Goal: Task Accomplishment & Management: Complete application form

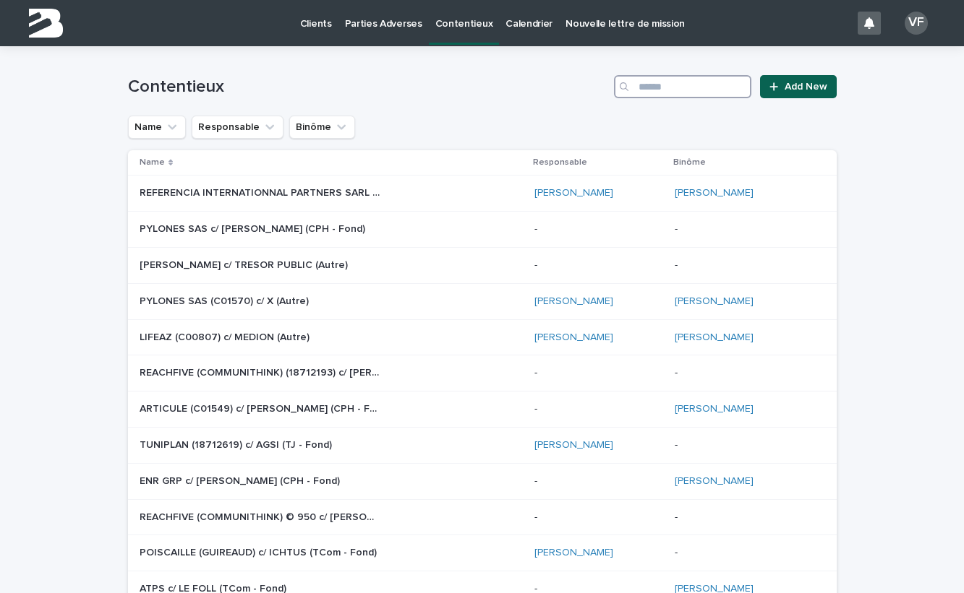
click at [680, 83] on input "Search" at bounding box center [682, 86] width 137 height 23
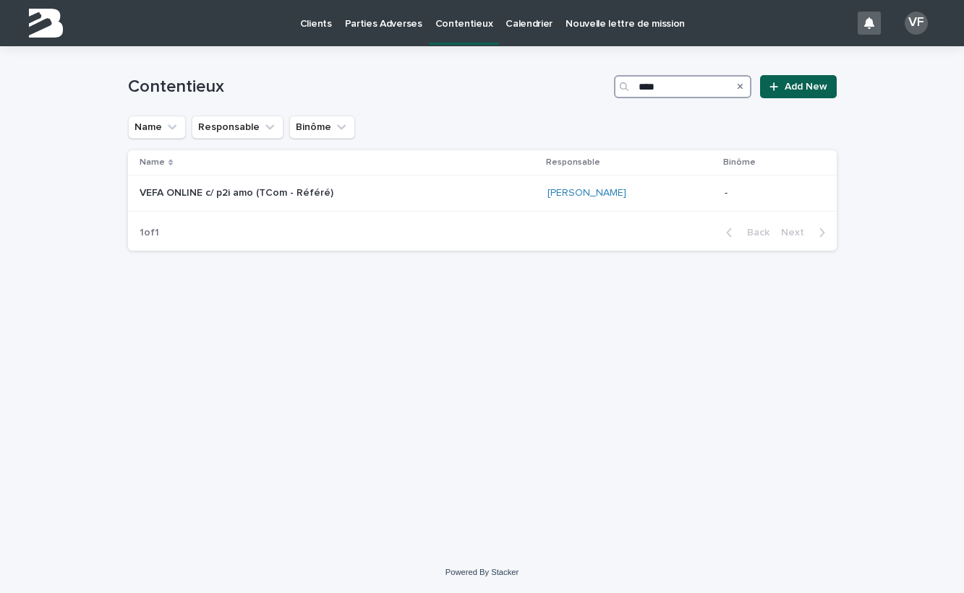
type input "****"
click at [379, 25] on p "Parties Adverses" at bounding box center [383, 15] width 77 height 30
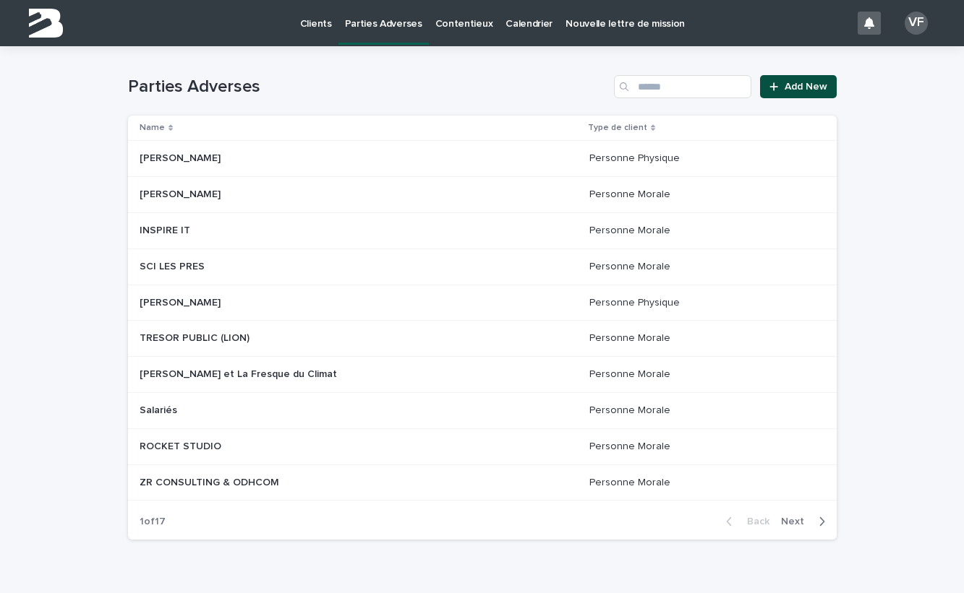
click at [792, 85] on span "Add New" at bounding box center [805, 87] width 43 height 10
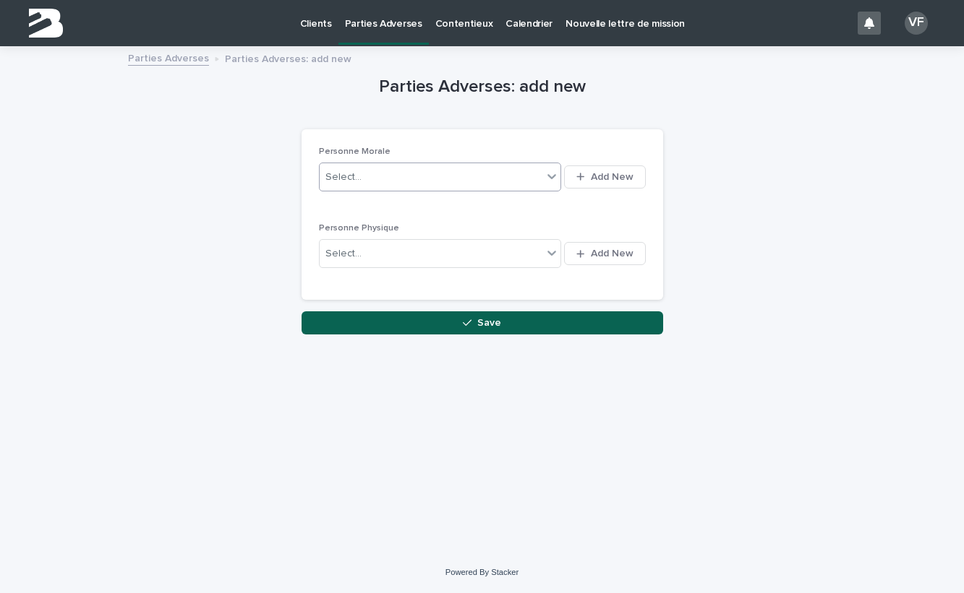
click at [426, 177] on div "Select..." at bounding box center [431, 177] width 223 height 18
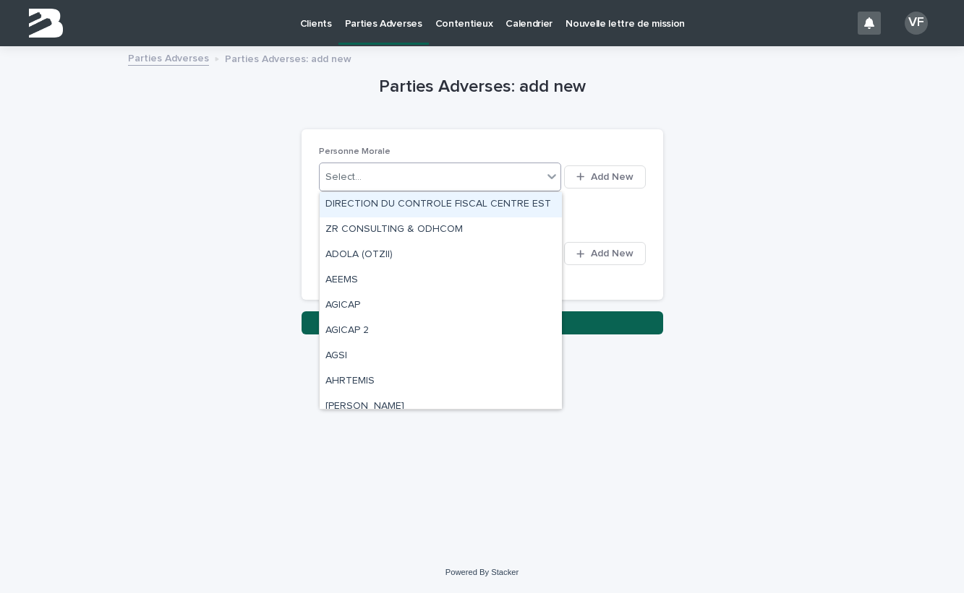
click at [426, 177] on div "Select..." at bounding box center [431, 177] width 223 height 18
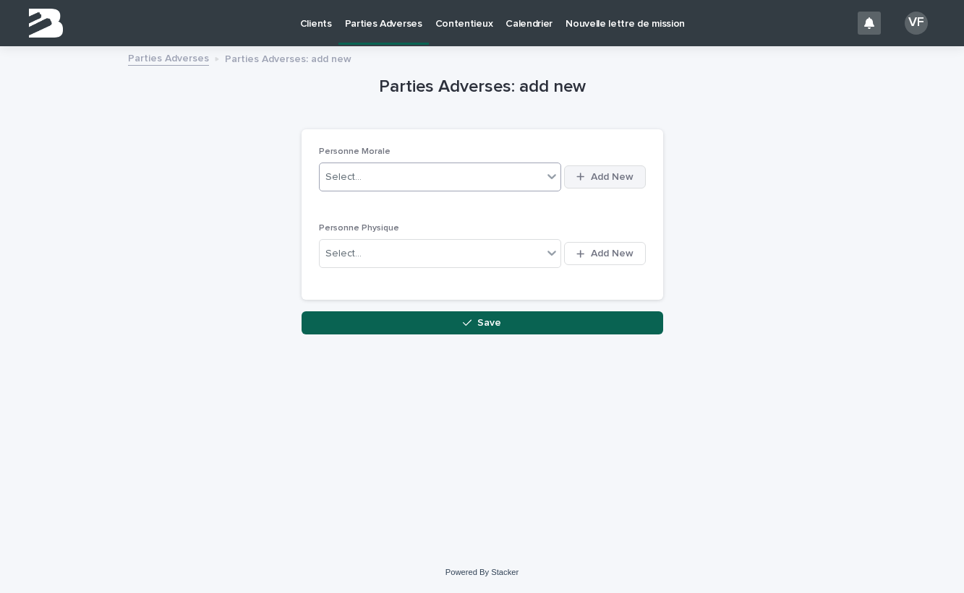
click at [576, 171] on button "Add New" at bounding box center [604, 177] width 81 height 23
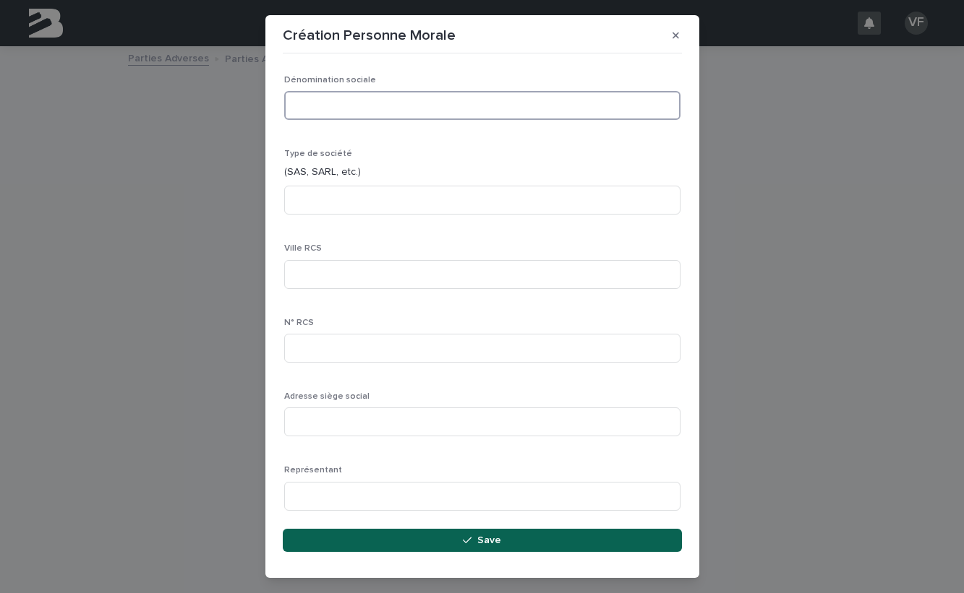
click at [356, 117] on input at bounding box center [482, 105] width 396 height 29
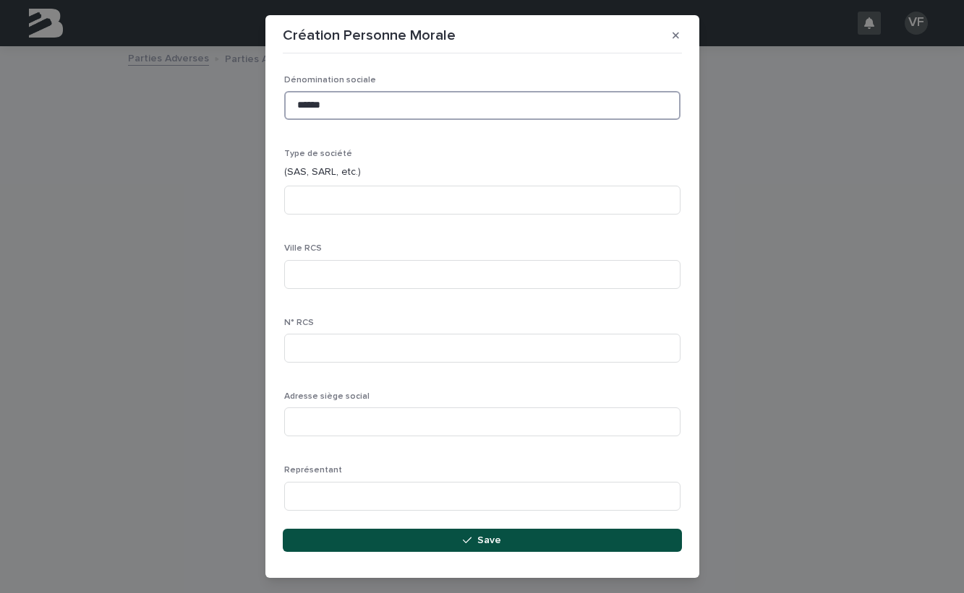
type input "******"
click at [446, 542] on button "Save" at bounding box center [482, 540] width 399 height 23
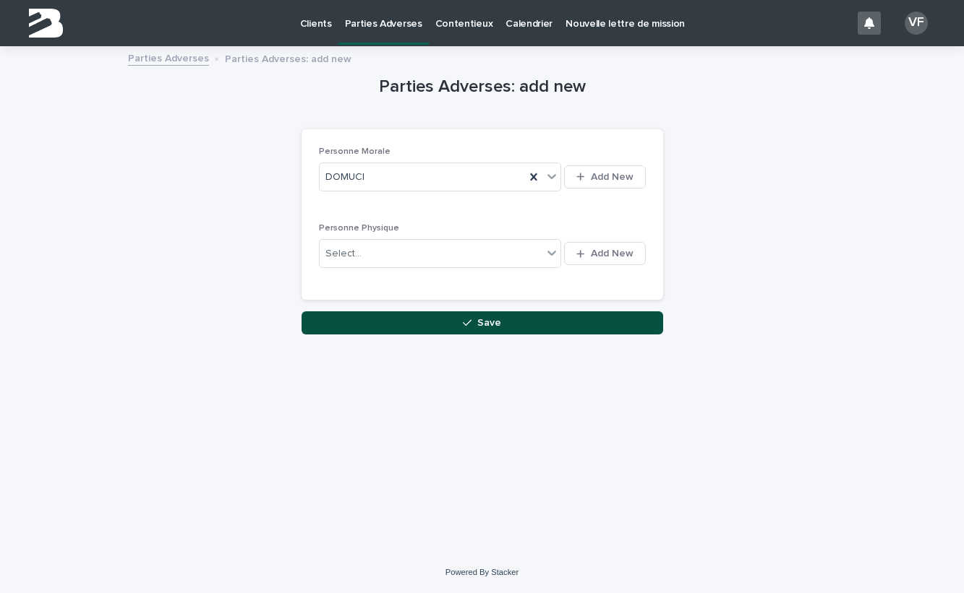
click at [450, 327] on button "Save" at bounding box center [481, 323] width 361 height 23
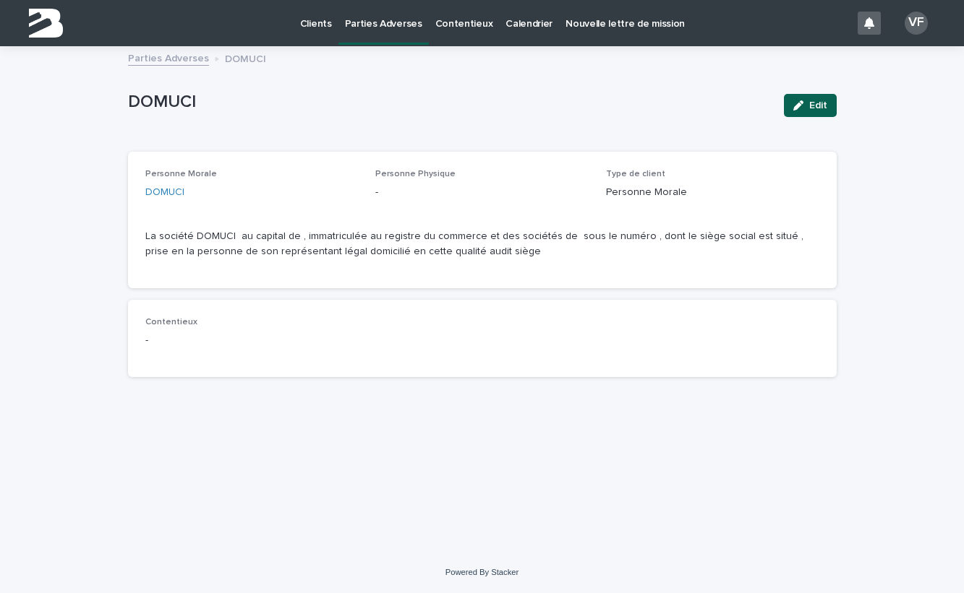
click at [435, 27] on p "Contentieux" at bounding box center [464, 15] width 58 height 30
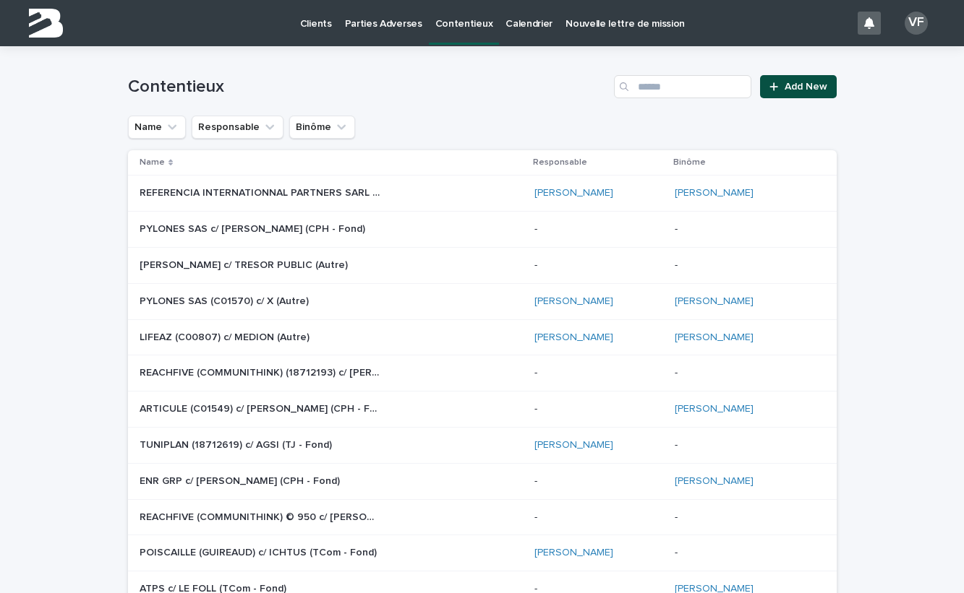
click at [799, 90] on span "Add New" at bounding box center [805, 87] width 43 height 10
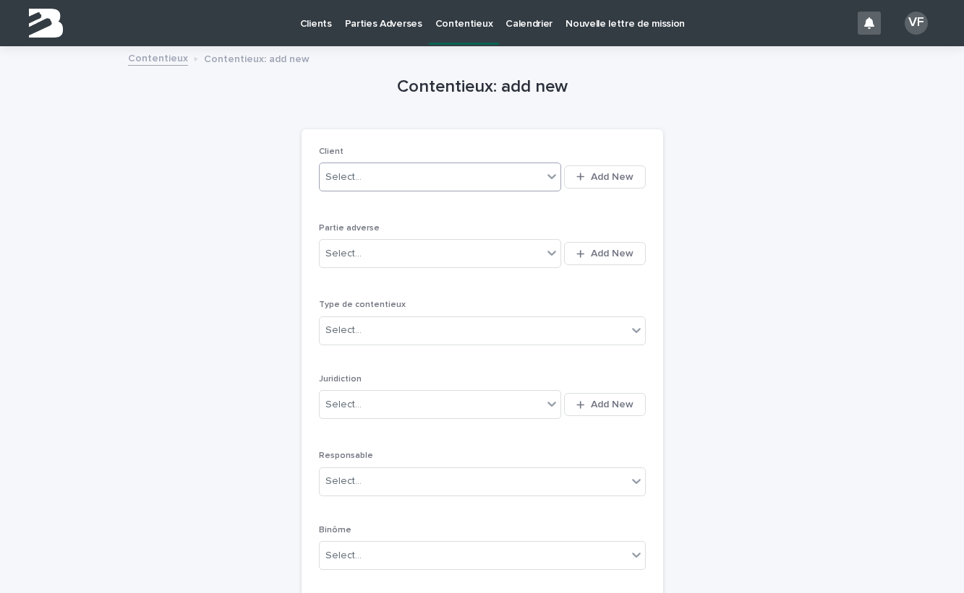
click at [394, 179] on div "Select..." at bounding box center [431, 178] width 223 height 24
type input "****"
drag, startPoint x: 396, startPoint y: 191, endPoint x: 389, endPoint y: 206, distance: 16.8
click at [389, 207] on div "VEFA ONLINE" at bounding box center [441, 204] width 242 height 25
click at [376, 254] on div "Select..." at bounding box center [431, 254] width 223 height 24
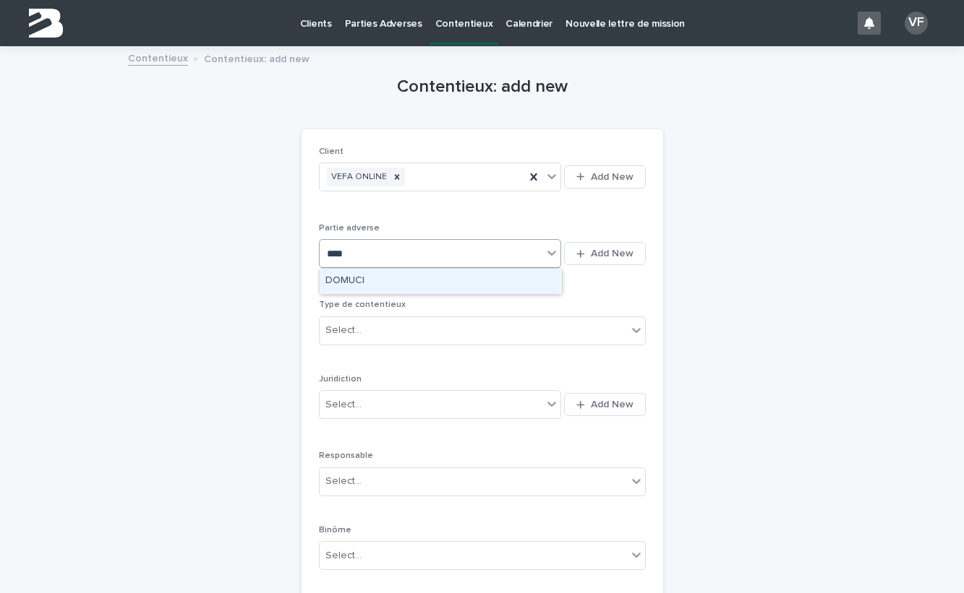
type input "*****"
click at [376, 281] on div "DOMUCI" at bounding box center [441, 281] width 242 height 25
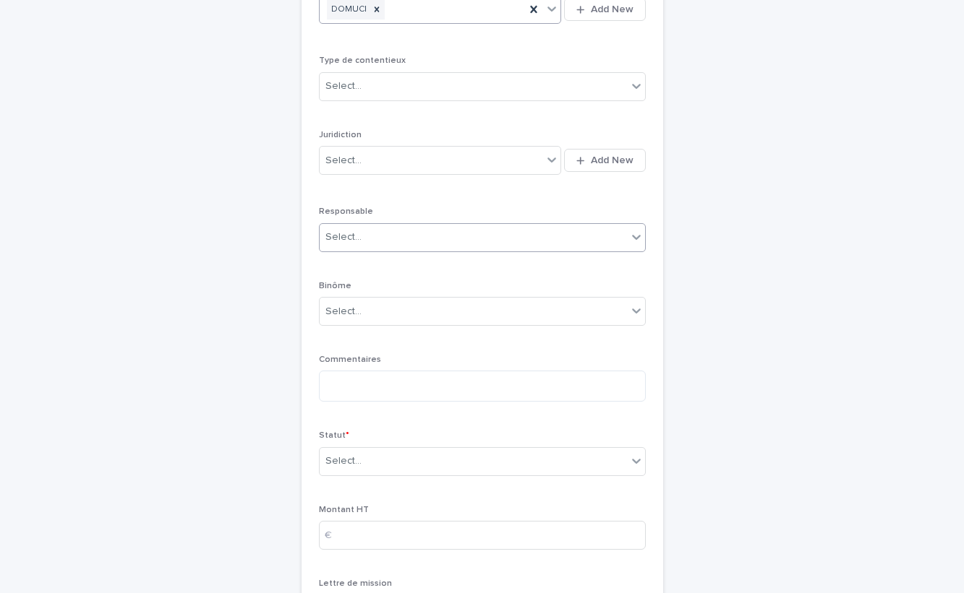
scroll to position [255, 0]
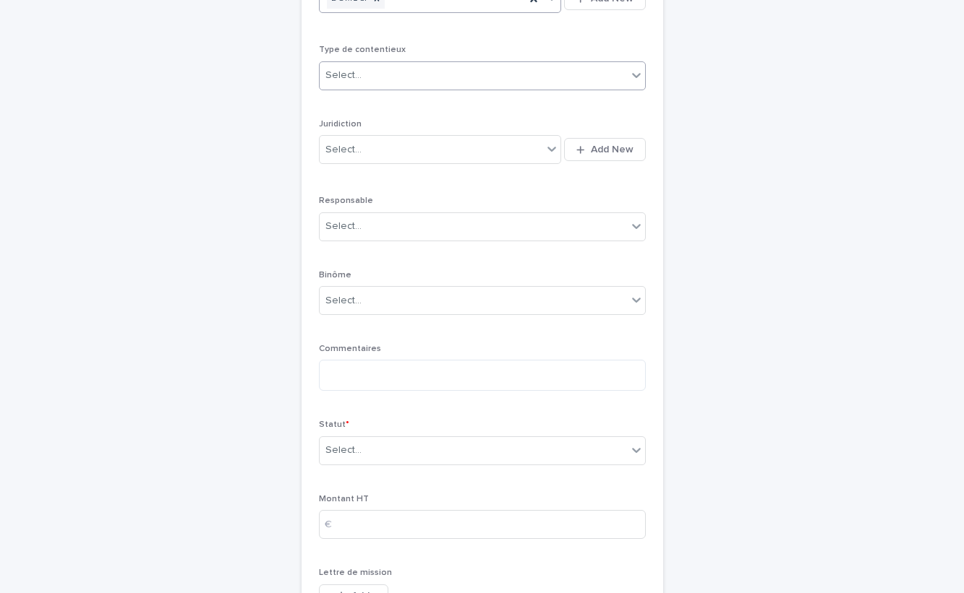
click at [408, 72] on div "Select..." at bounding box center [473, 76] width 307 height 24
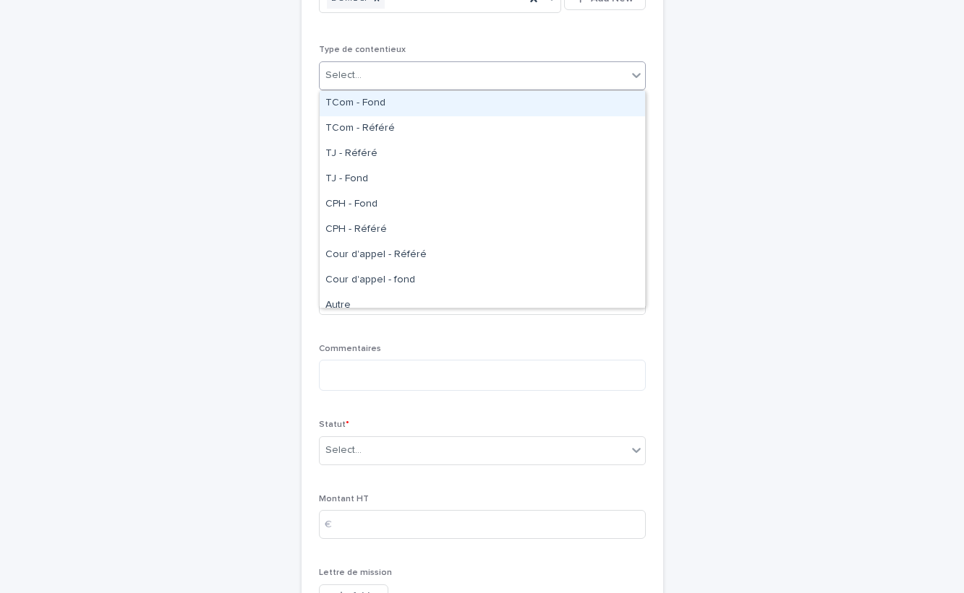
click at [408, 72] on div "Select..." at bounding box center [473, 76] width 307 height 24
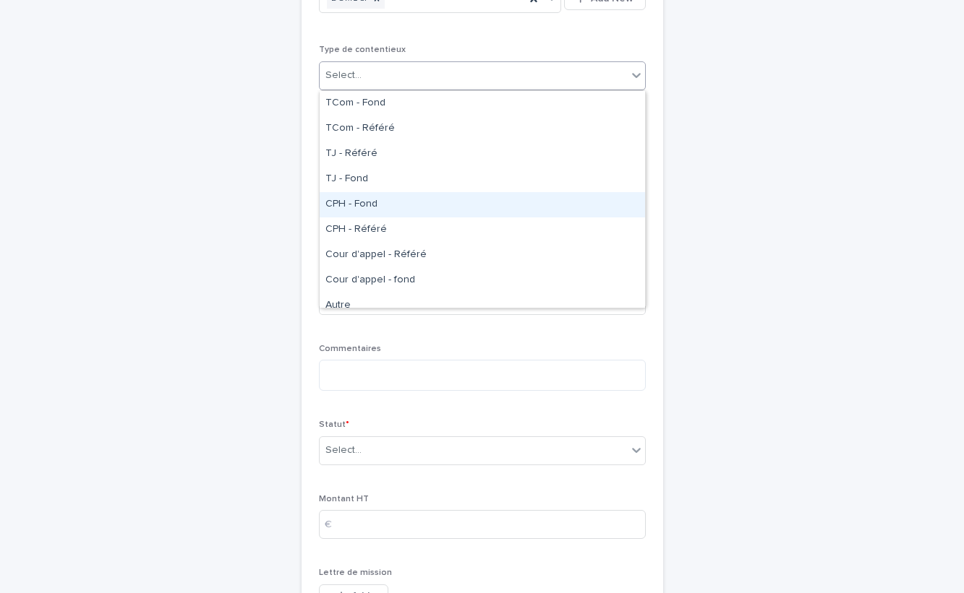
scroll to position [11, 0]
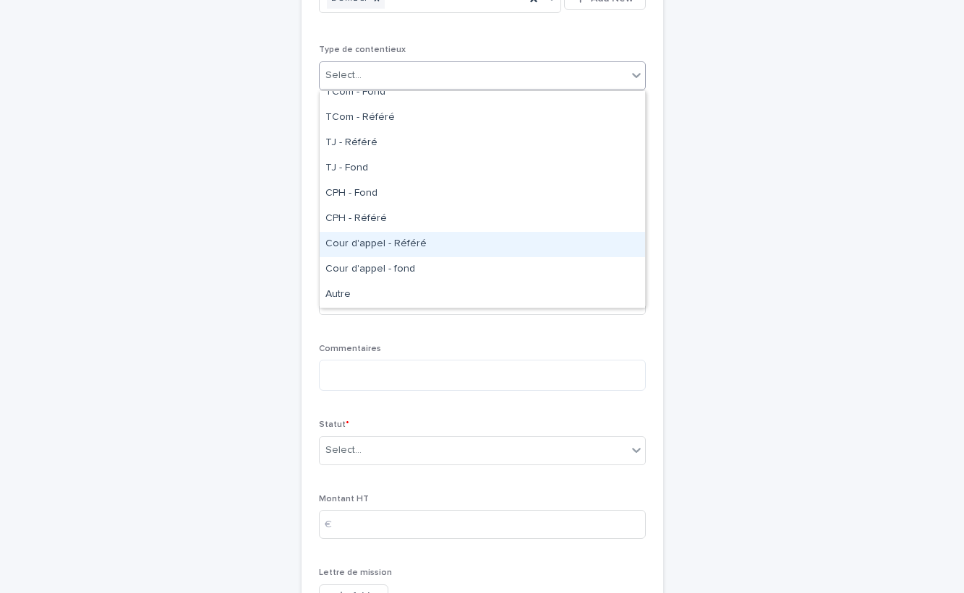
click at [383, 241] on div "Cour d'appel - Référé" at bounding box center [482, 244] width 325 height 25
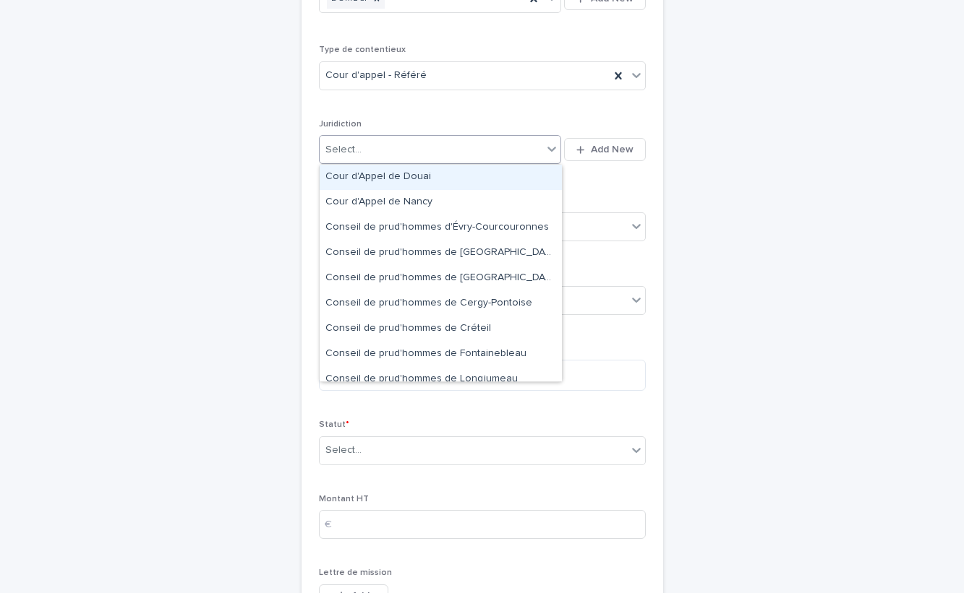
click at [384, 152] on div "Select..." at bounding box center [431, 150] width 223 height 24
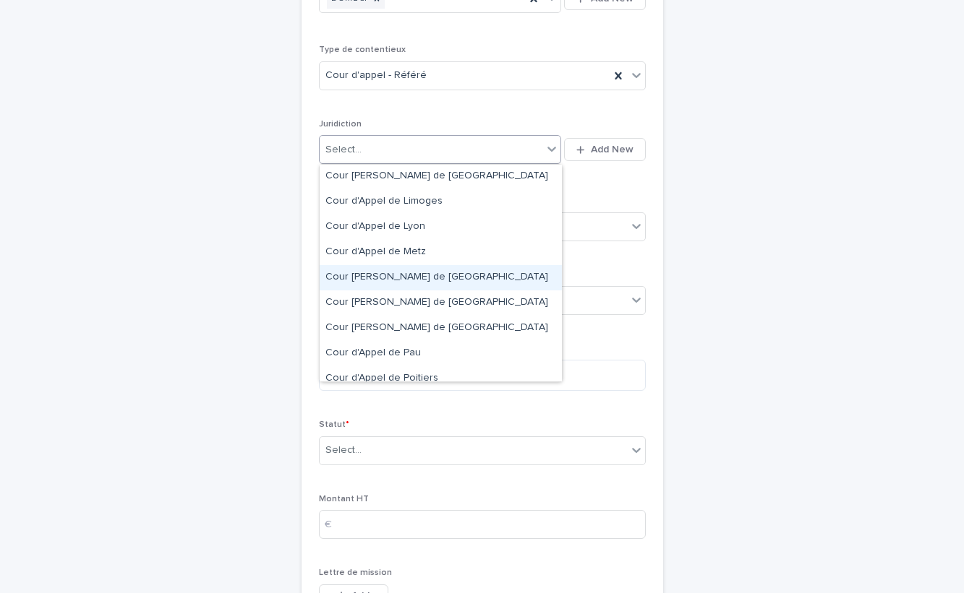
scroll to position [1020, 0]
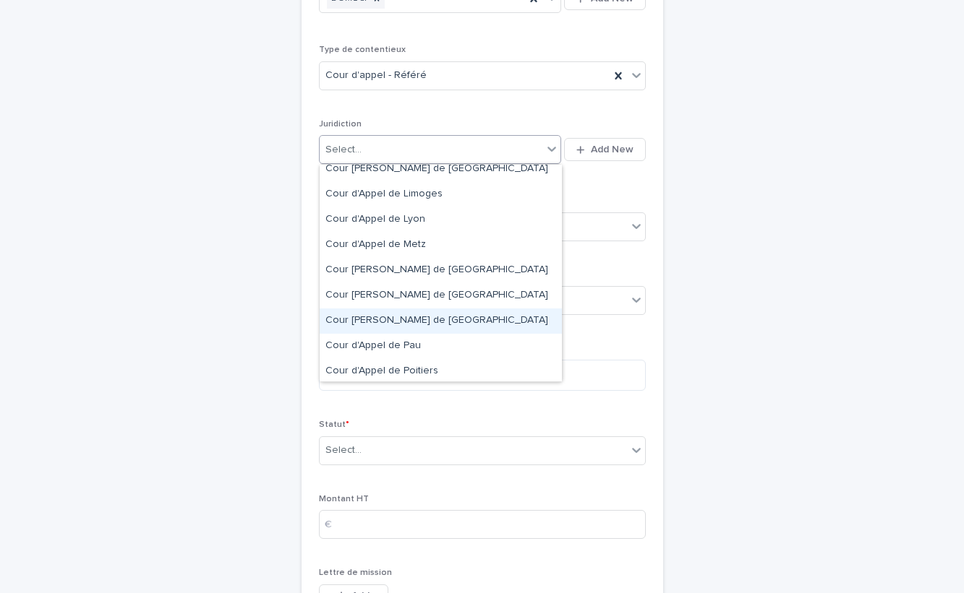
click at [401, 320] on div "Cour [PERSON_NAME] de [GEOGRAPHIC_DATA]" at bounding box center [441, 321] width 242 height 25
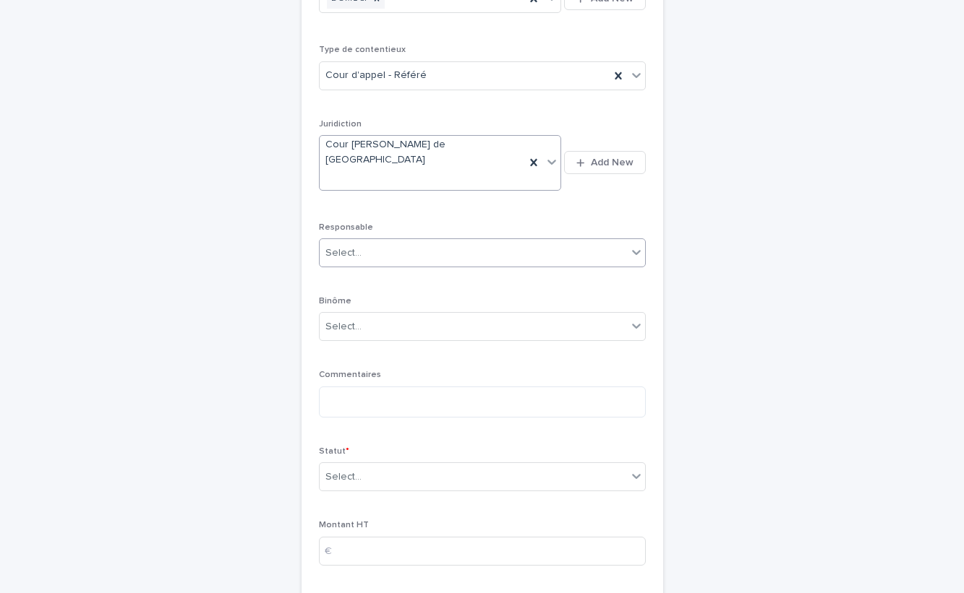
click at [449, 241] on div "Select..." at bounding box center [473, 253] width 307 height 24
type input "****"
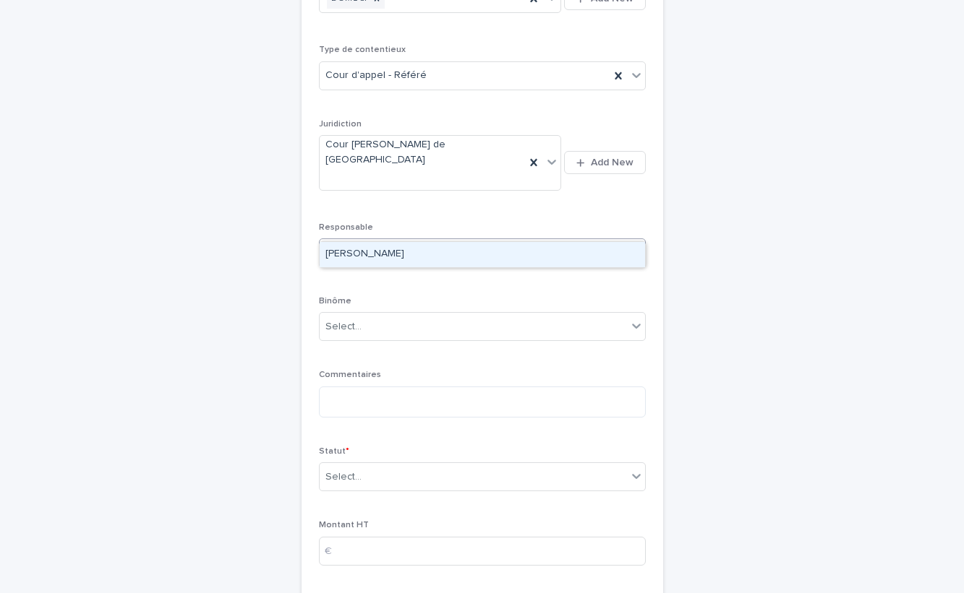
click at [415, 255] on div "[PERSON_NAME]" at bounding box center [482, 254] width 325 height 25
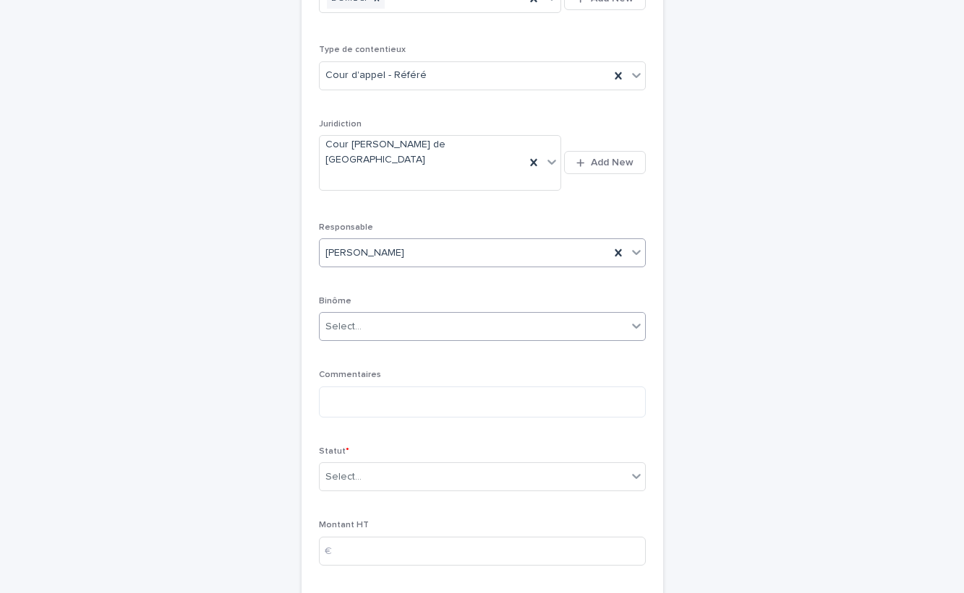
click at [386, 315] on div "Select..." at bounding box center [473, 327] width 307 height 24
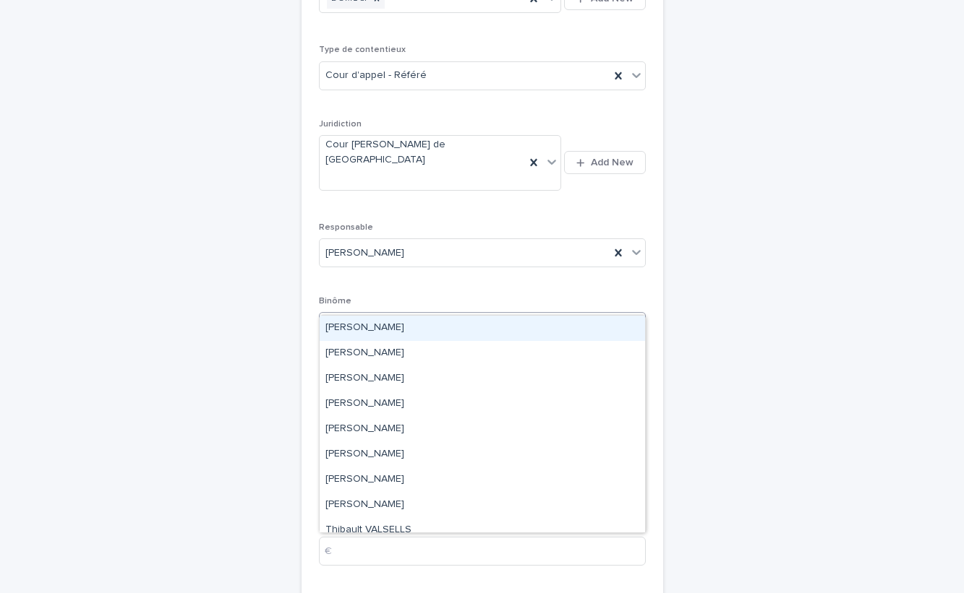
type input "***"
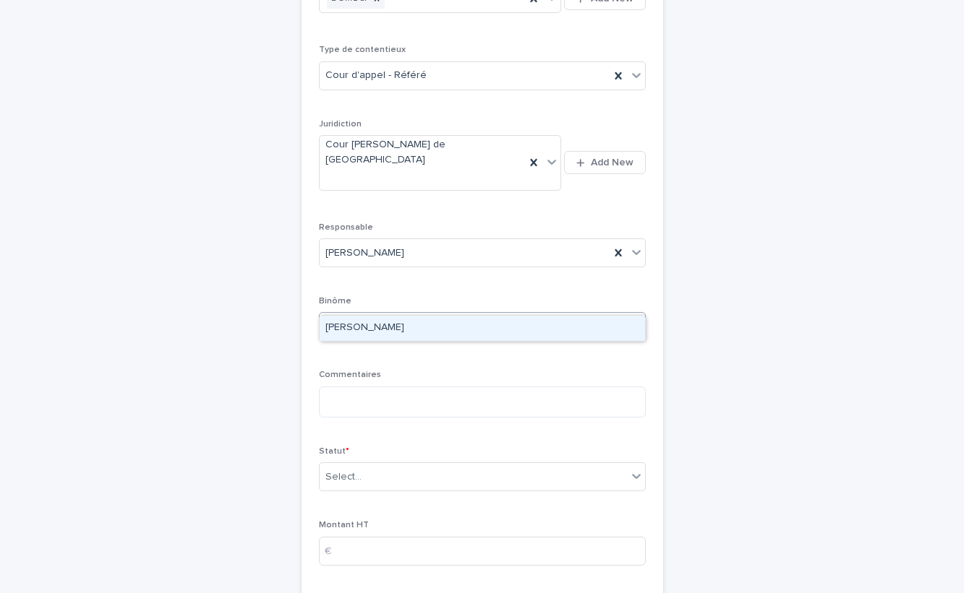
click at [387, 328] on div "[PERSON_NAME]" at bounding box center [482, 328] width 325 height 25
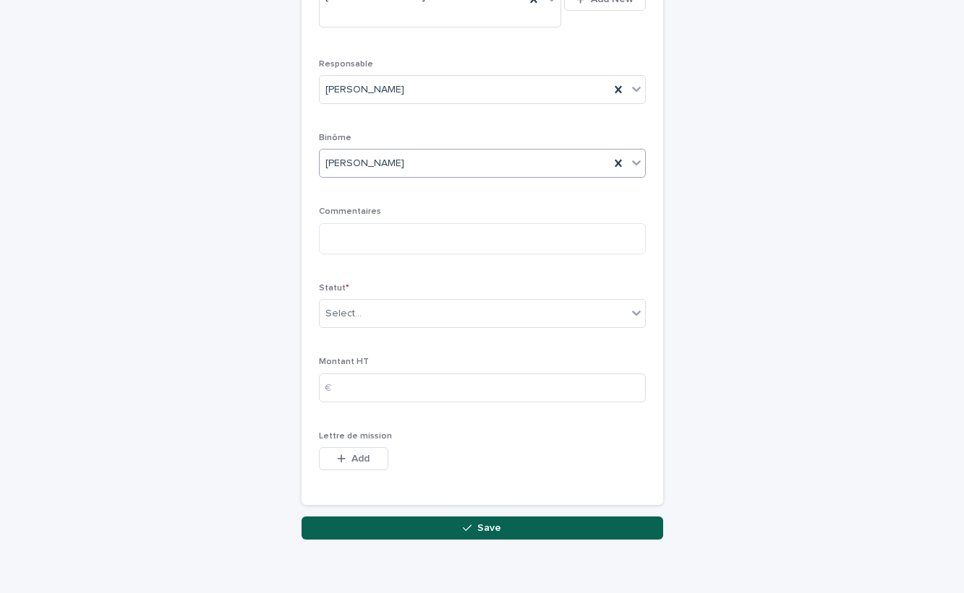
scroll to position [432, 0]
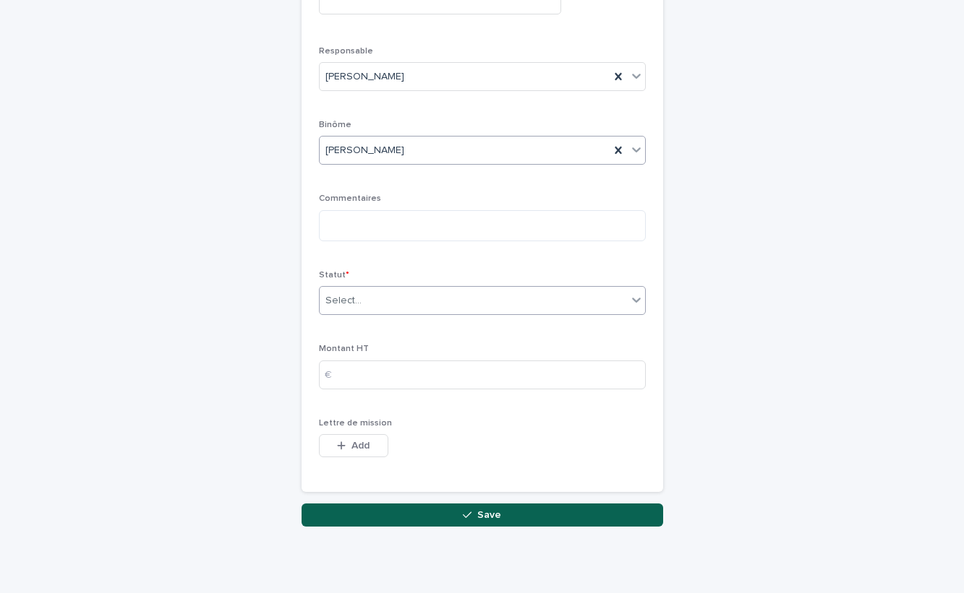
click at [391, 289] on div "Select..." at bounding box center [473, 301] width 307 height 24
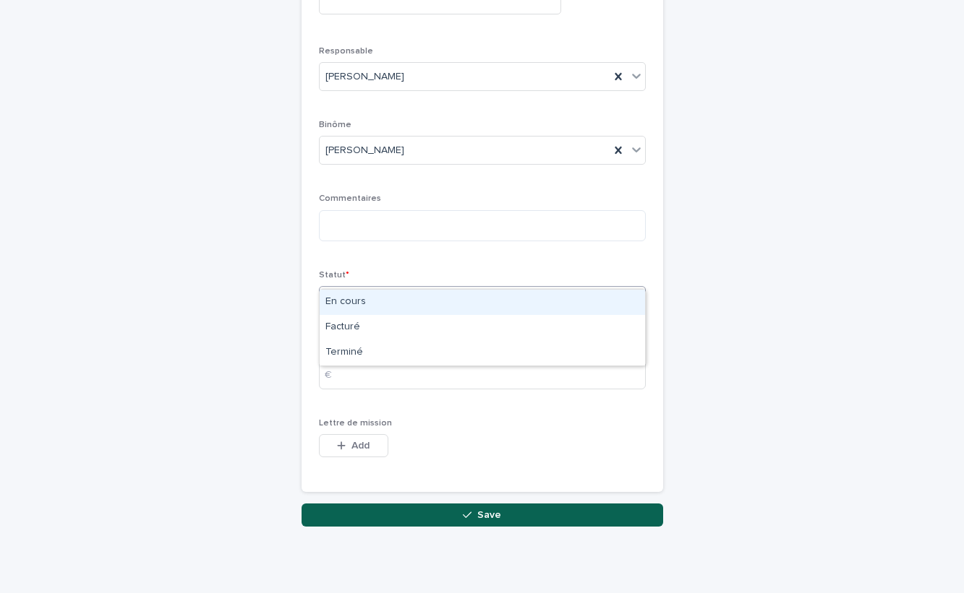
click at [356, 306] on div "En cours" at bounding box center [482, 302] width 325 height 25
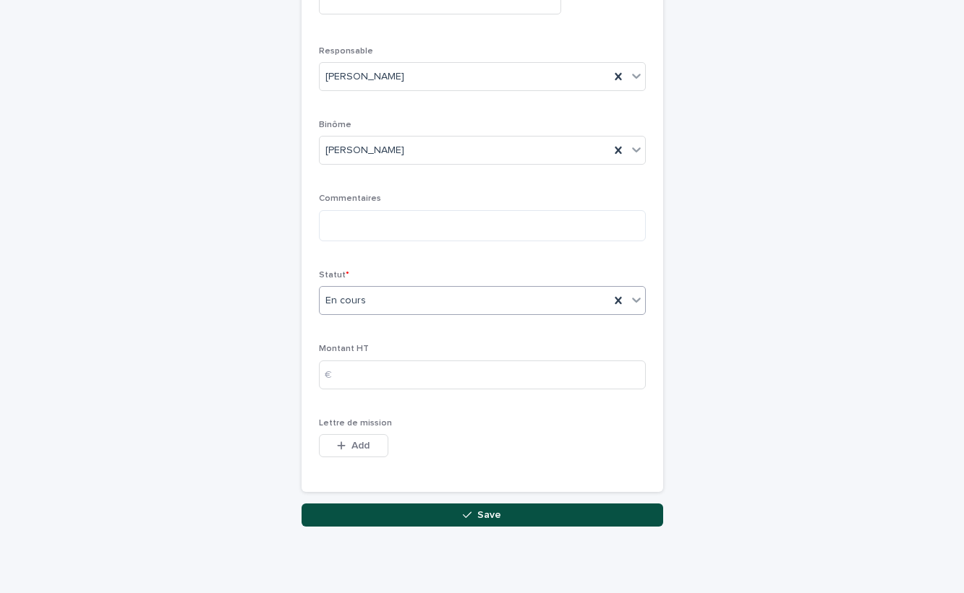
click at [505, 504] on button "Save" at bounding box center [481, 515] width 361 height 23
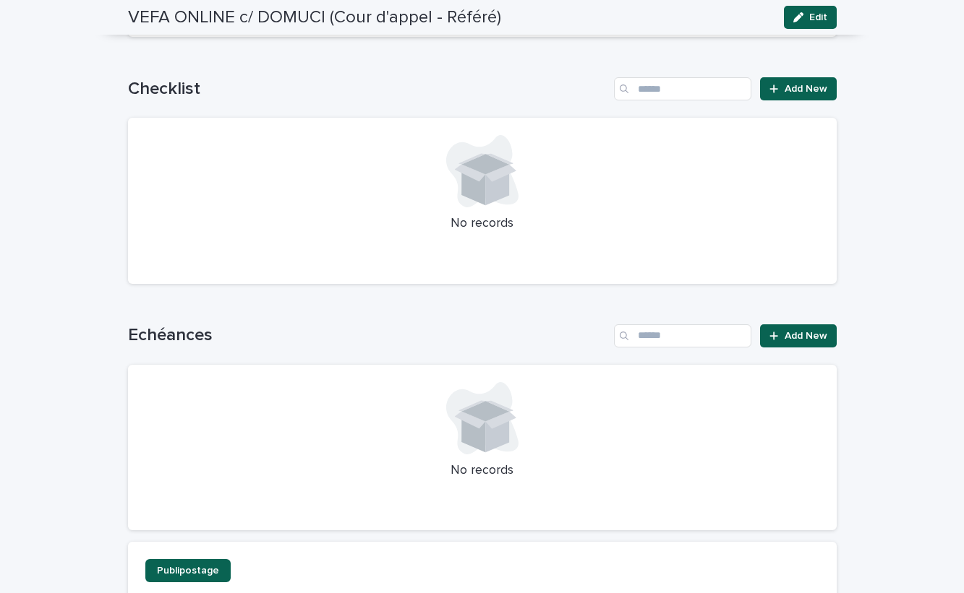
scroll to position [780, 0]
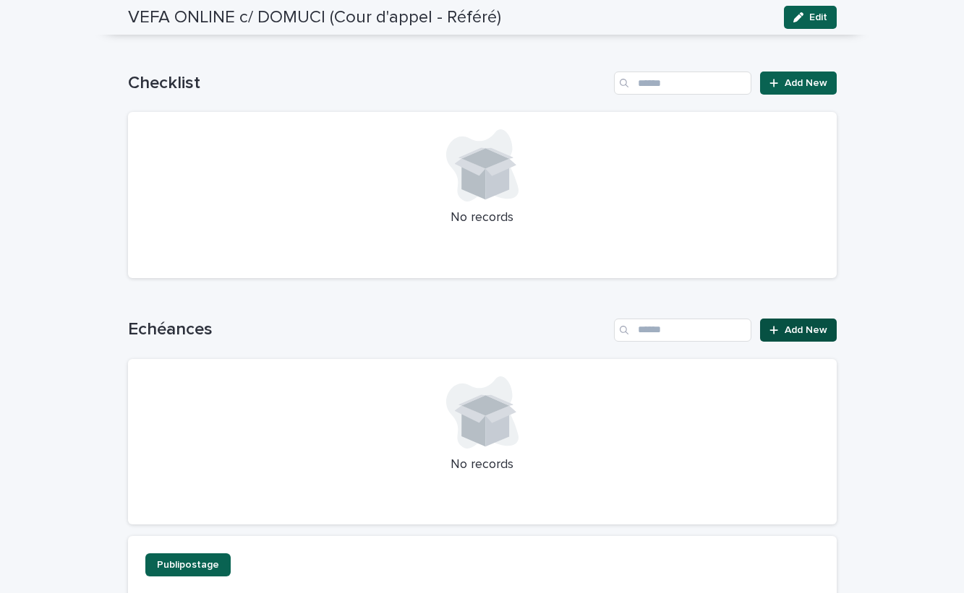
click at [788, 327] on span "Add New" at bounding box center [805, 330] width 43 height 10
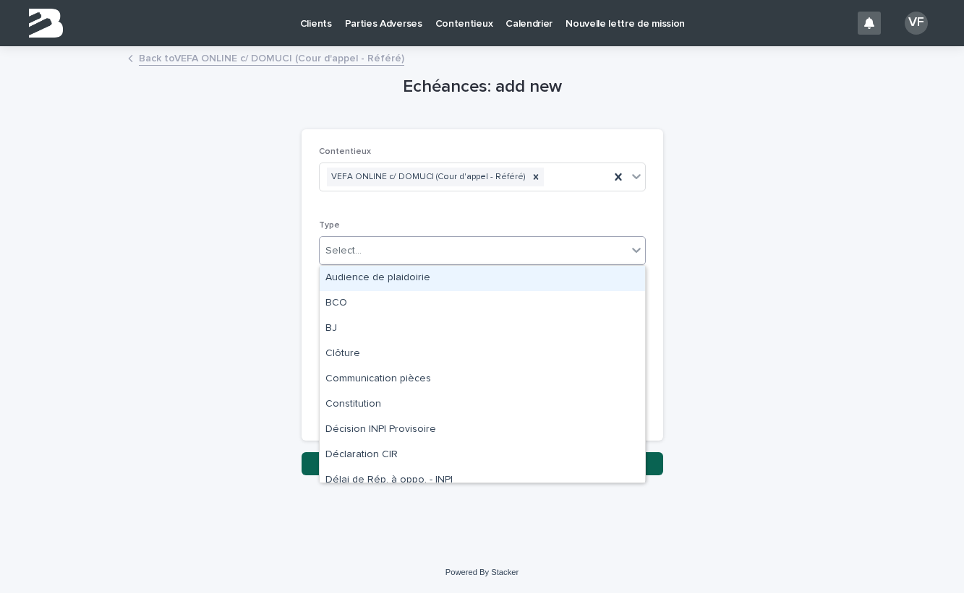
click at [380, 252] on div "Select..." at bounding box center [473, 251] width 307 height 24
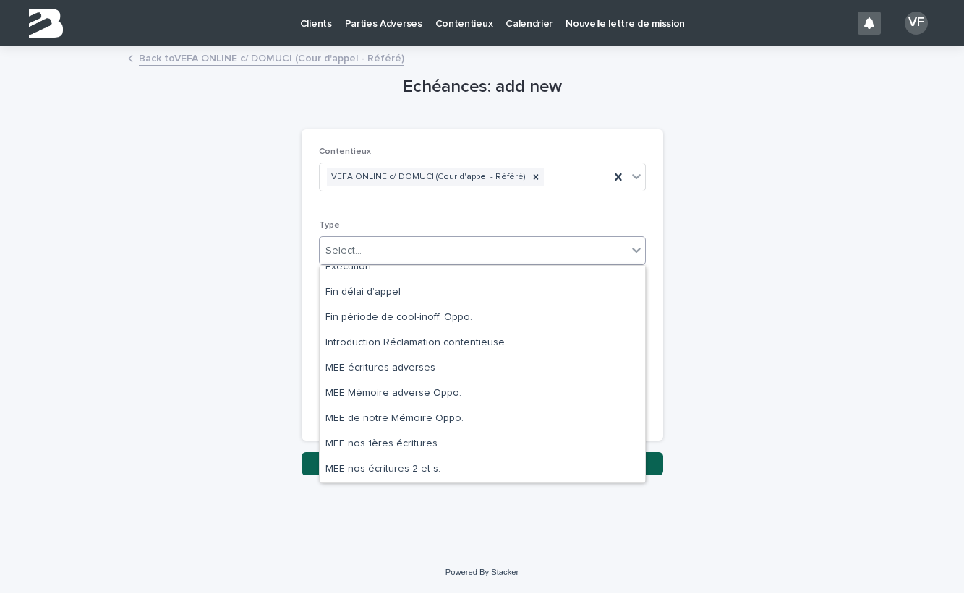
scroll to position [299, 0]
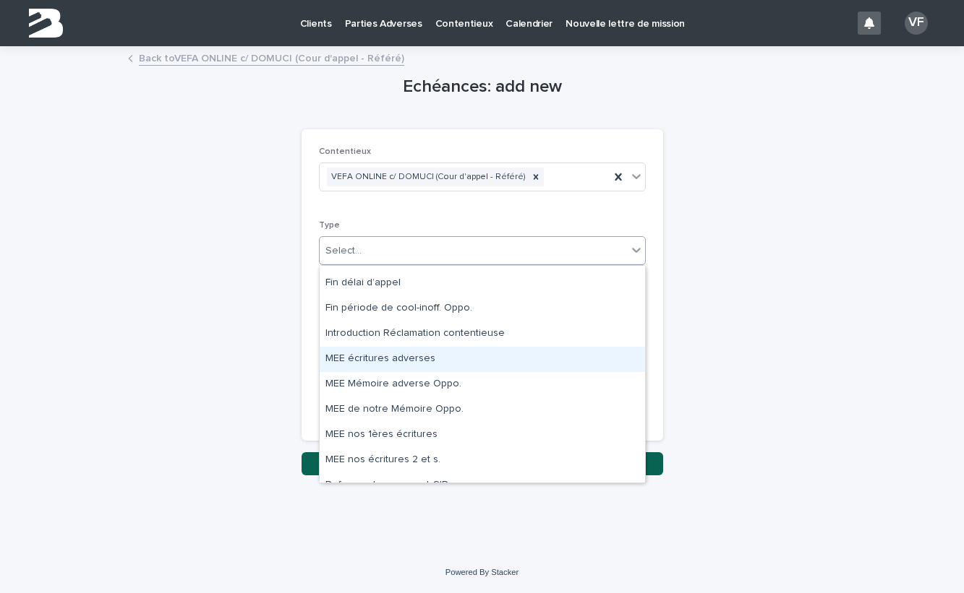
click at [417, 361] on div "MEE écritures adverses" at bounding box center [482, 359] width 325 height 25
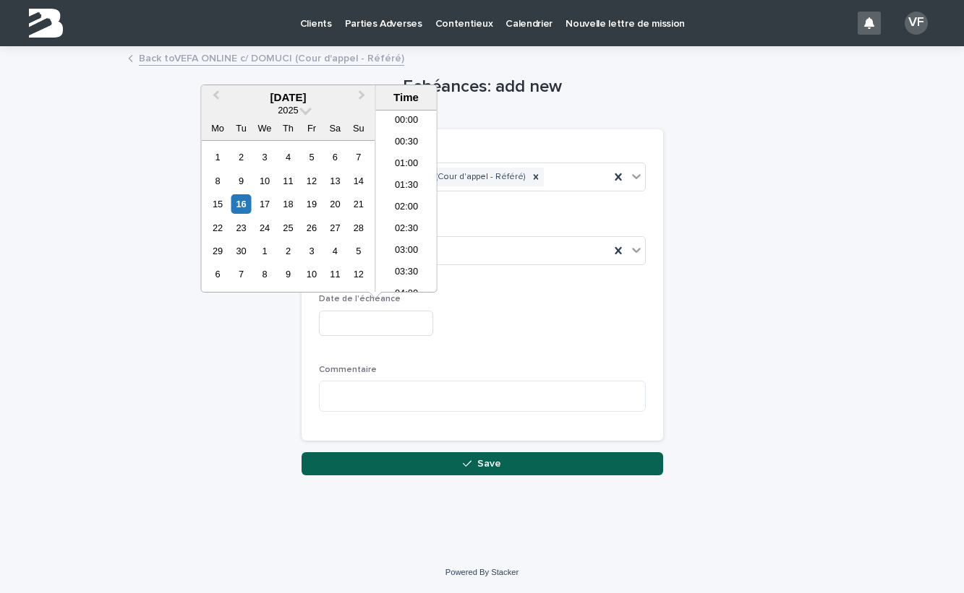
click at [350, 322] on input "text" at bounding box center [376, 323] width 114 height 25
click at [356, 91] on button "Next Month" at bounding box center [363, 98] width 23 height 23
click at [220, 206] on div "10" at bounding box center [217, 204] width 20 height 20
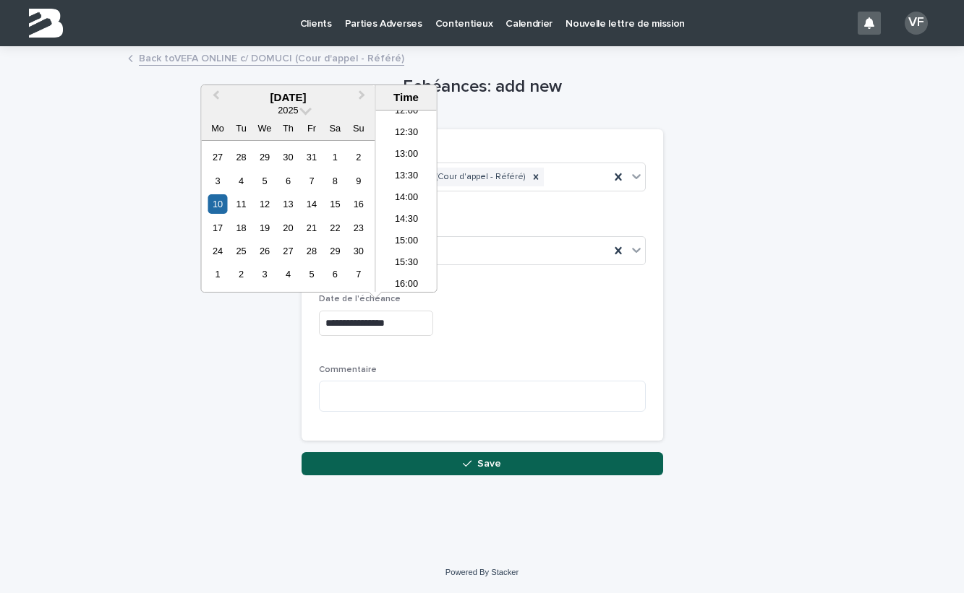
scroll to position [522, 0]
click at [406, 205] on li "14:00" at bounding box center [406, 207] width 61 height 22
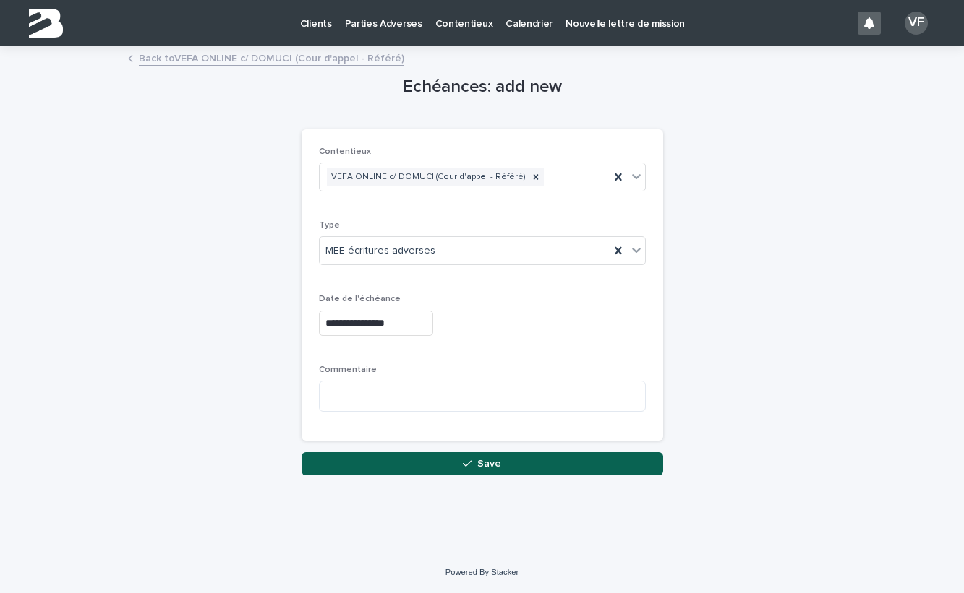
type input "**********"
click at [478, 463] on span "Save" at bounding box center [489, 464] width 24 height 10
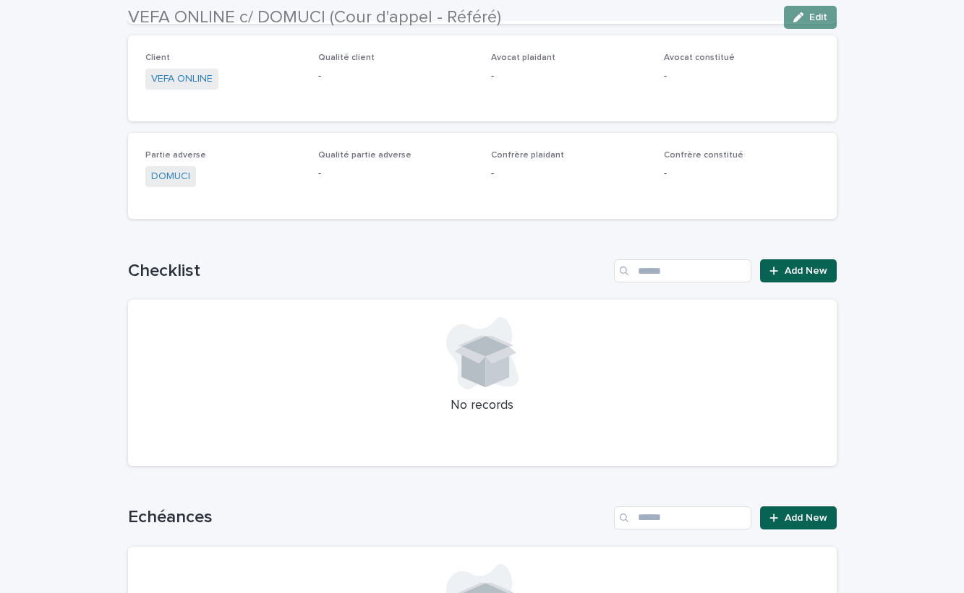
scroll to position [917, 0]
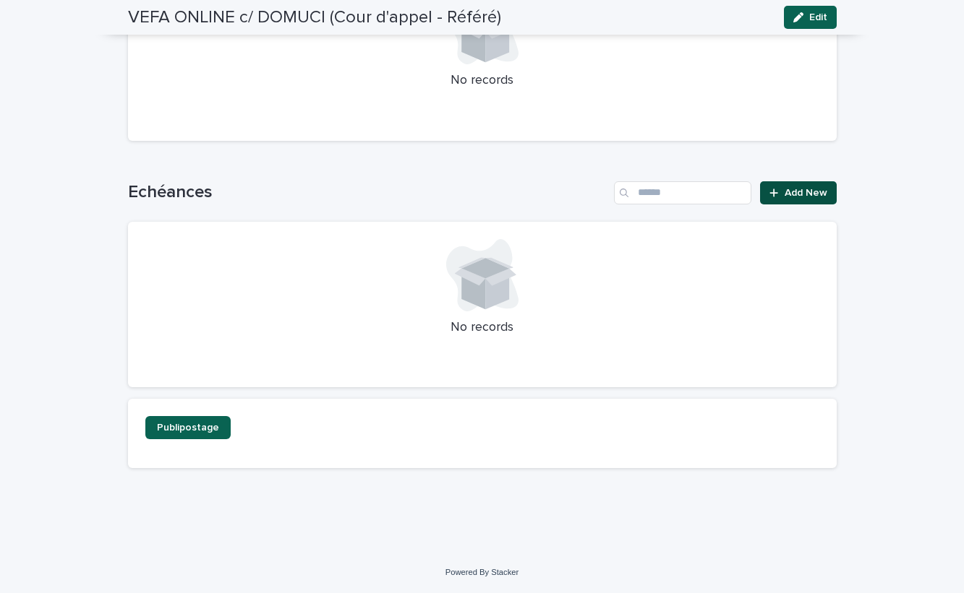
click at [797, 194] on span "Add New" at bounding box center [805, 193] width 43 height 10
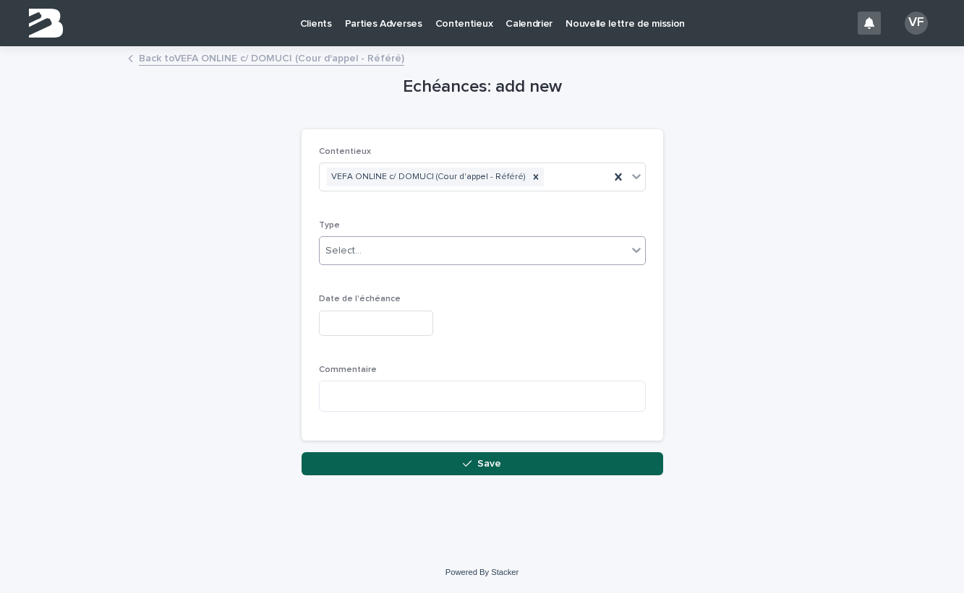
click at [381, 252] on div "Select..." at bounding box center [473, 251] width 307 height 24
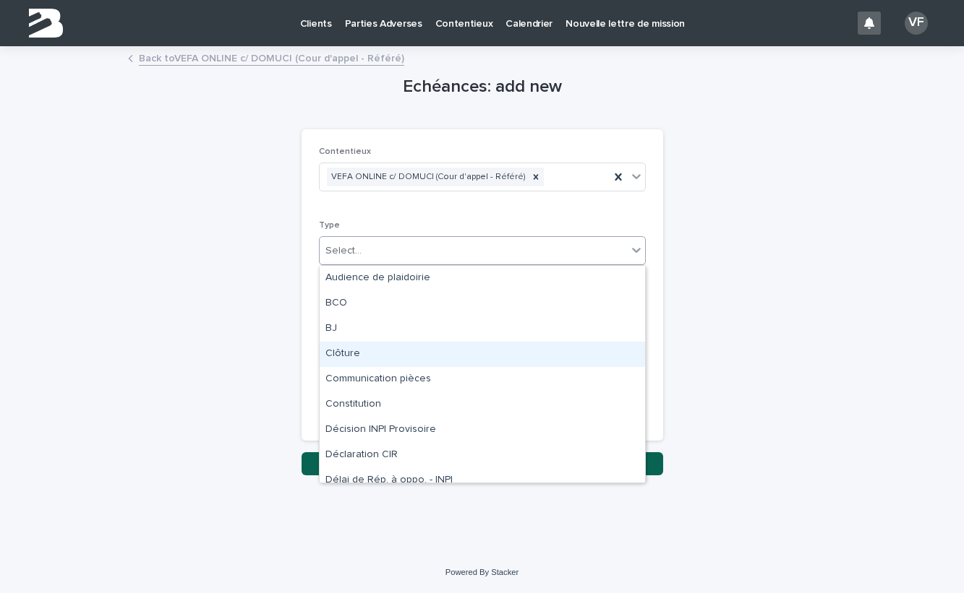
click at [357, 350] on div "Clôture" at bounding box center [482, 354] width 325 height 25
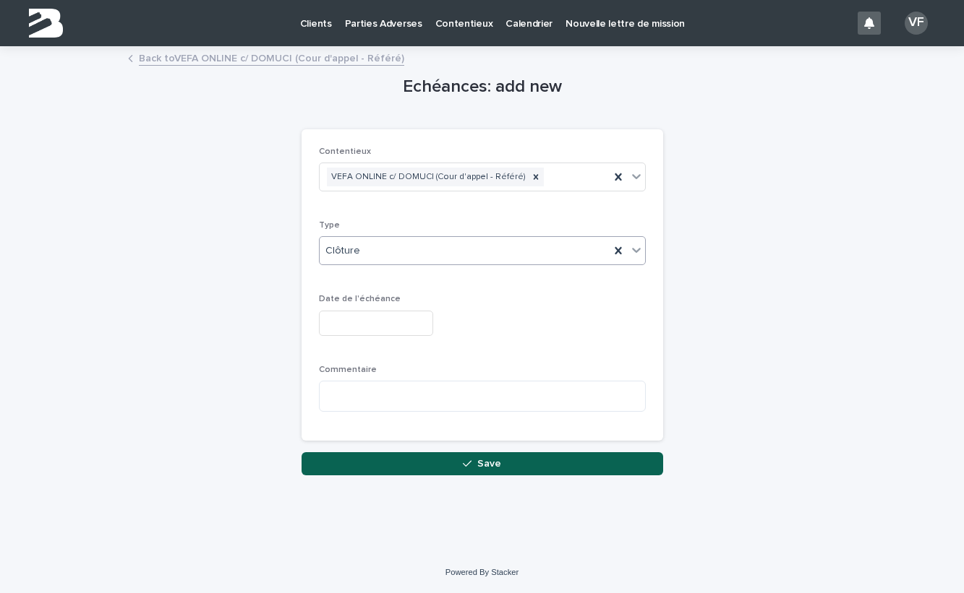
click at [361, 318] on input "text" at bounding box center [376, 323] width 114 height 25
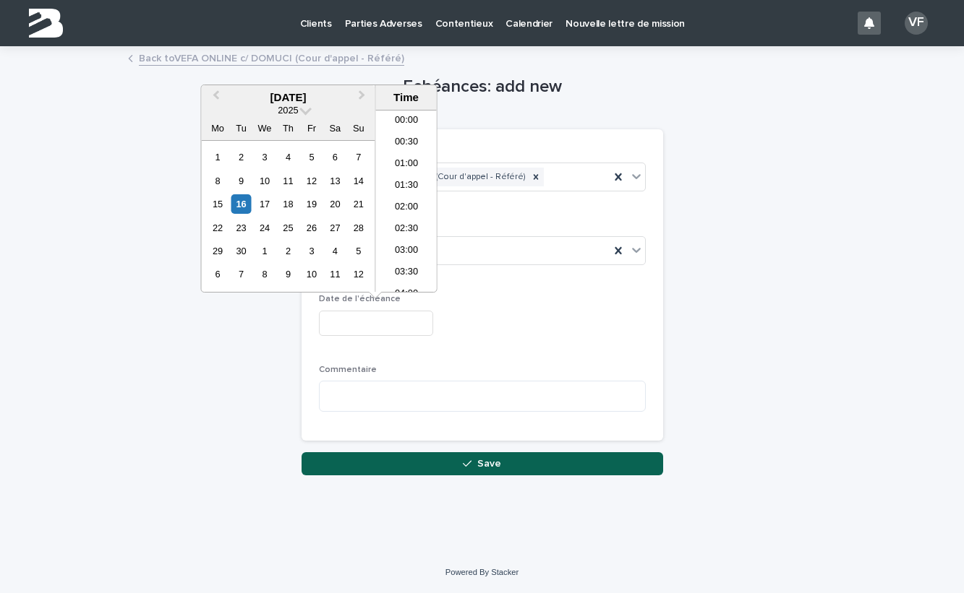
scroll to position [744, 0]
click at [362, 93] on span "Next Month" at bounding box center [362, 97] width 0 height 20
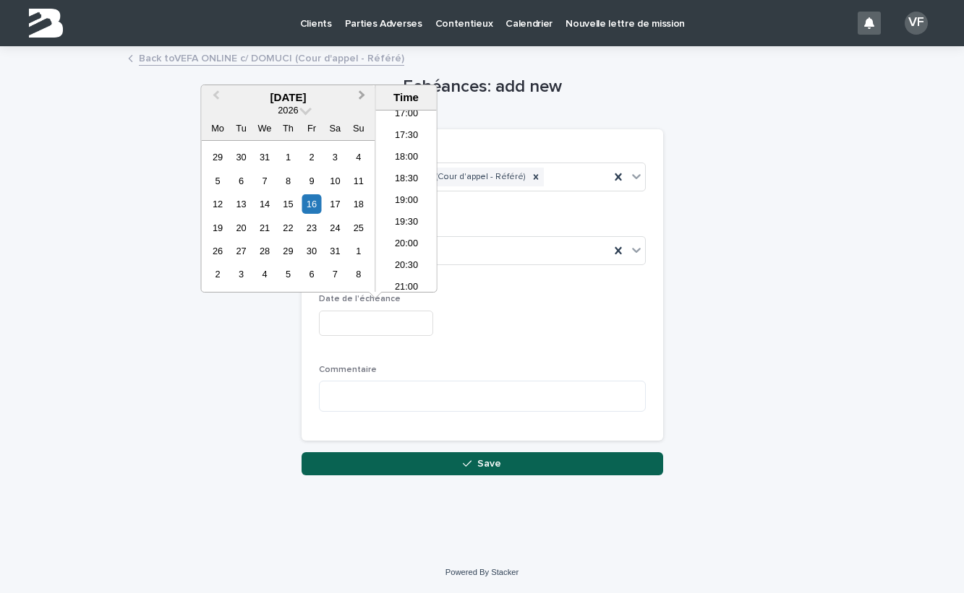
click at [362, 93] on span "Next Month" at bounding box center [362, 97] width 0 height 20
click at [288, 227] on div "19" at bounding box center [288, 228] width 20 height 20
click at [401, 150] on li "10:00" at bounding box center [406, 152] width 61 height 22
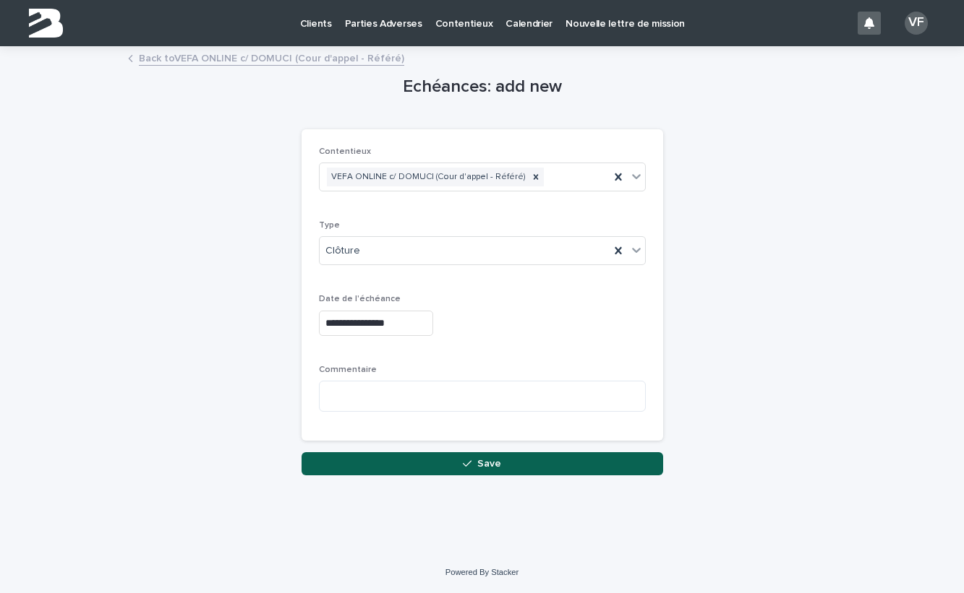
type input "**********"
click at [355, 395] on textarea at bounding box center [482, 396] width 327 height 31
paste textarea "**********"
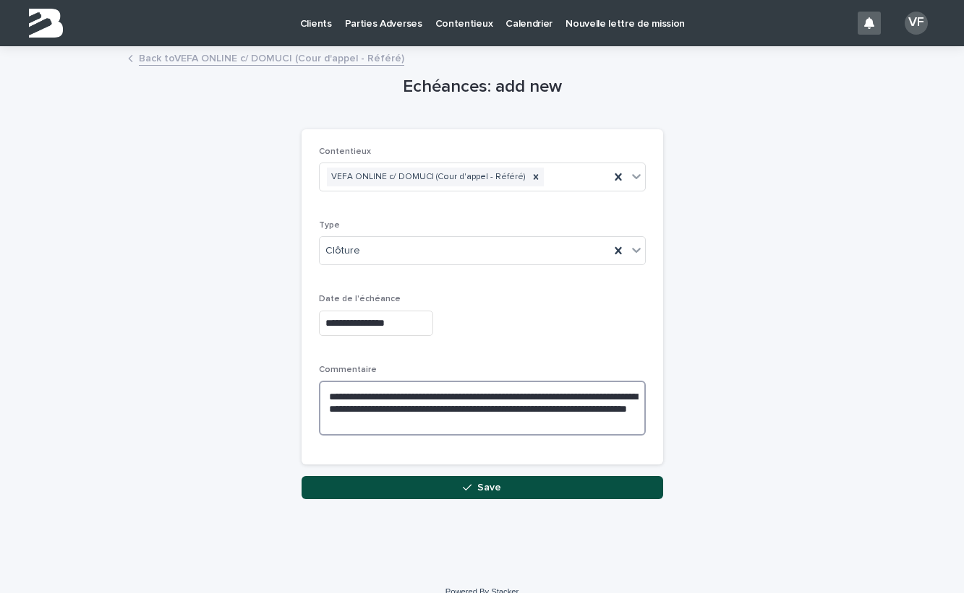
type textarea "**********"
click at [466, 486] on icon "button" at bounding box center [467, 488] width 9 height 10
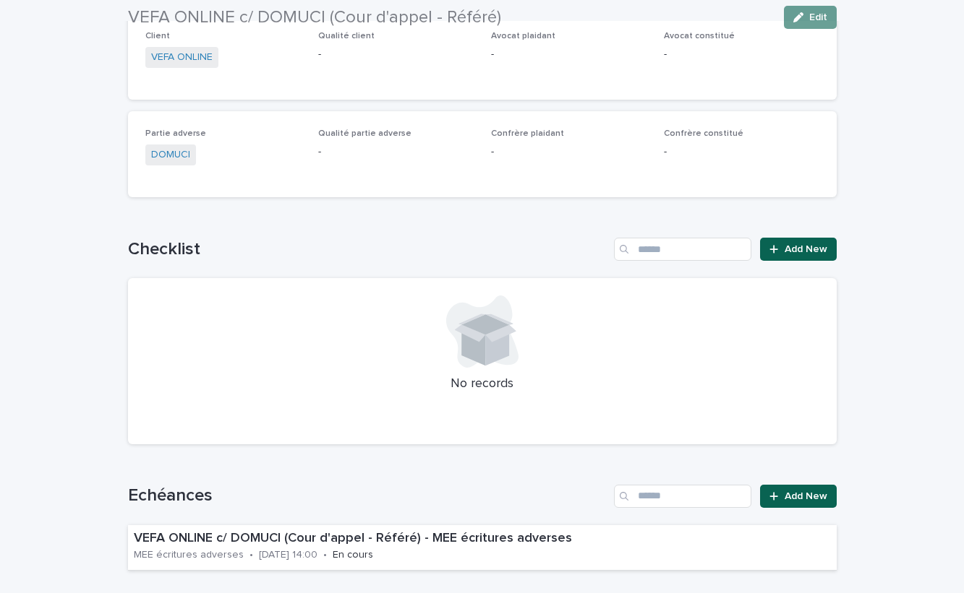
scroll to position [845, 0]
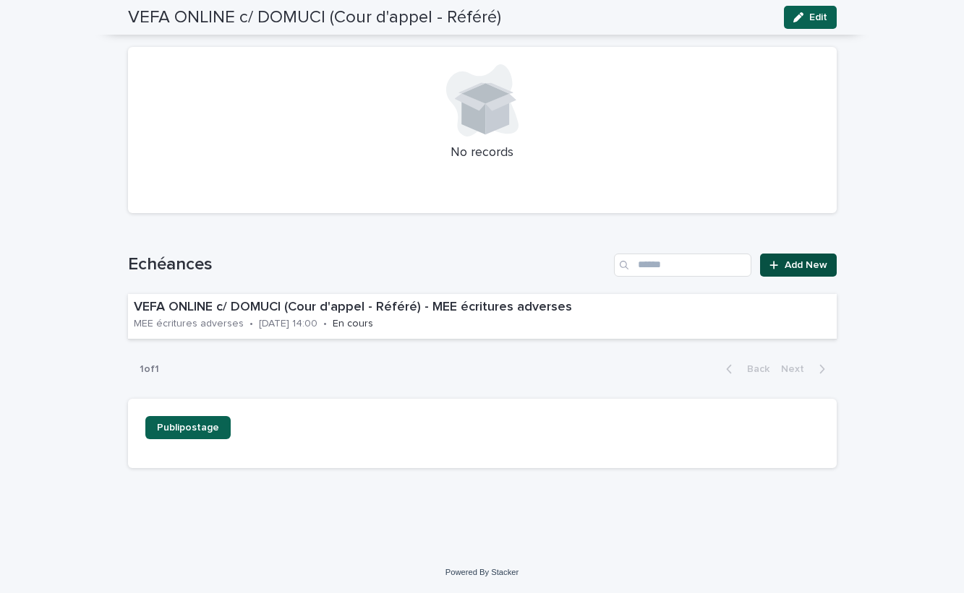
click at [802, 262] on span "Add New" at bounding box center [805, 265] width 43 height 10
